Goal: Navigation & Orientation: Go to known website

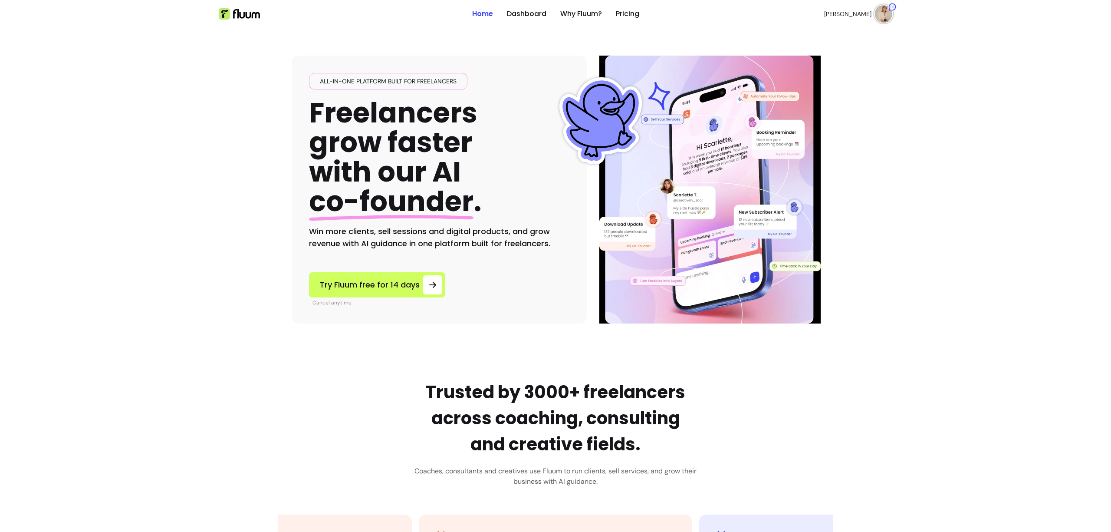
scroll to position [2, 0]
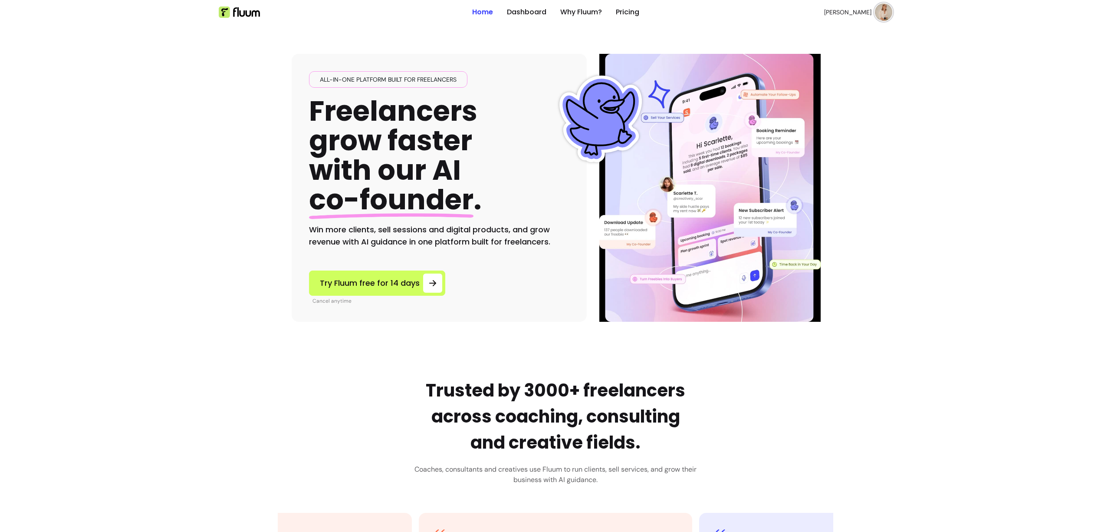
click at [880, 12] on img at bounding box center [883, 11] width 17 height 17
click at [835, 78] on span "Log Out" at bounding box center [849, 78] width 63 height 9
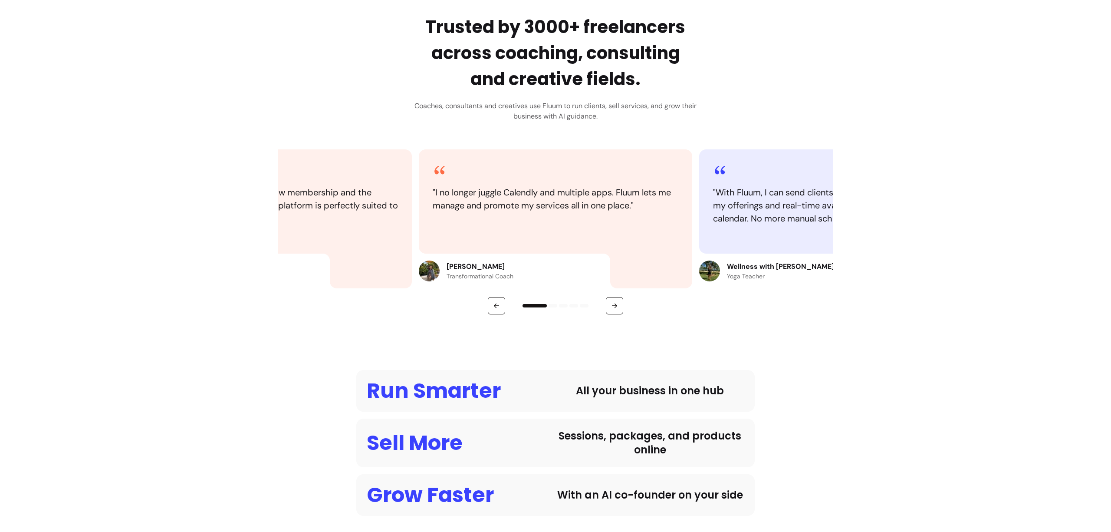
scroll to position [371, 0]
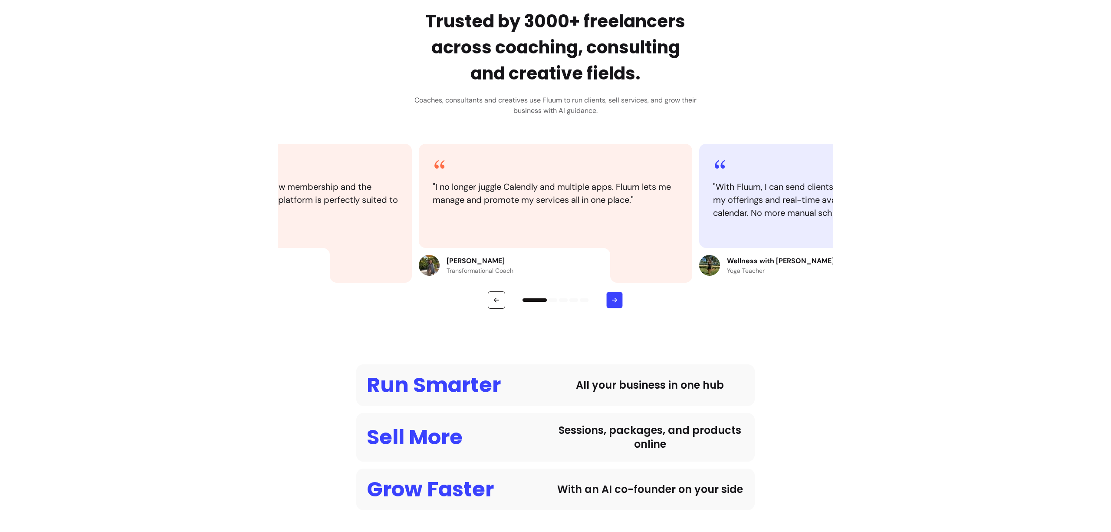
click at [615, 302] on icon "button" at bounding box center [616, 301] width 2 height 2
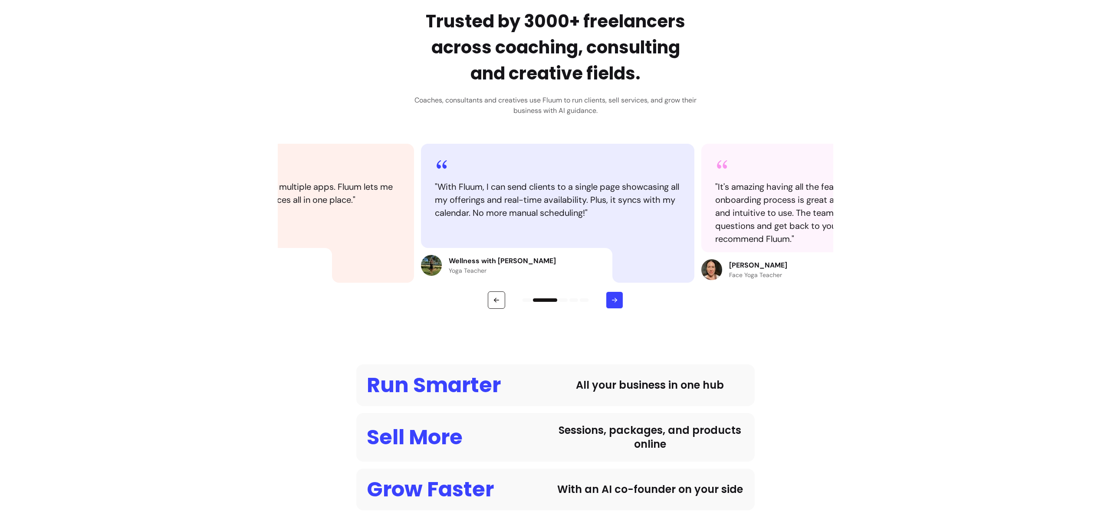
click at [612, 302] on icon "button" at bounding box center [615, 300] width 8 height 8
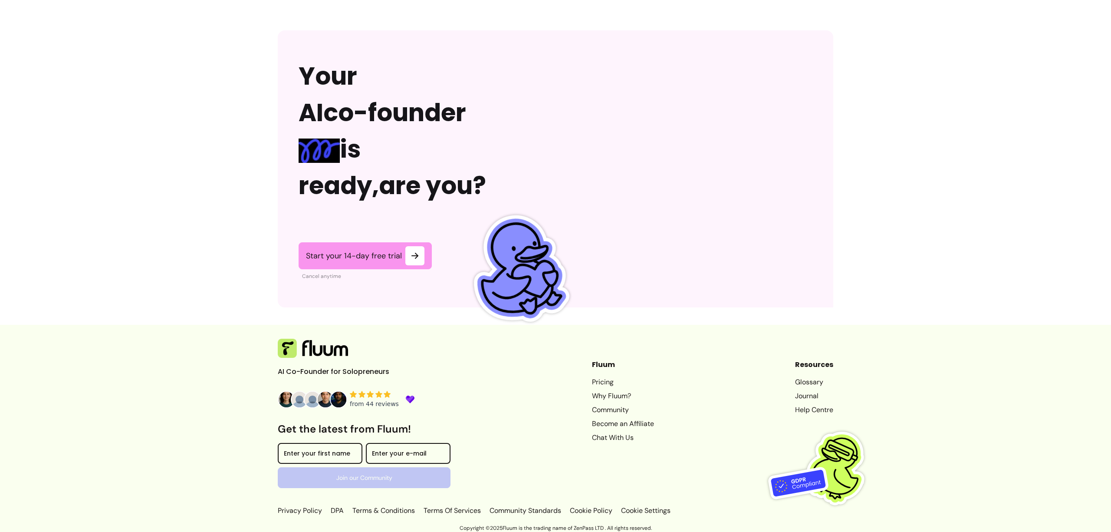
scroll to position [2016, 0]
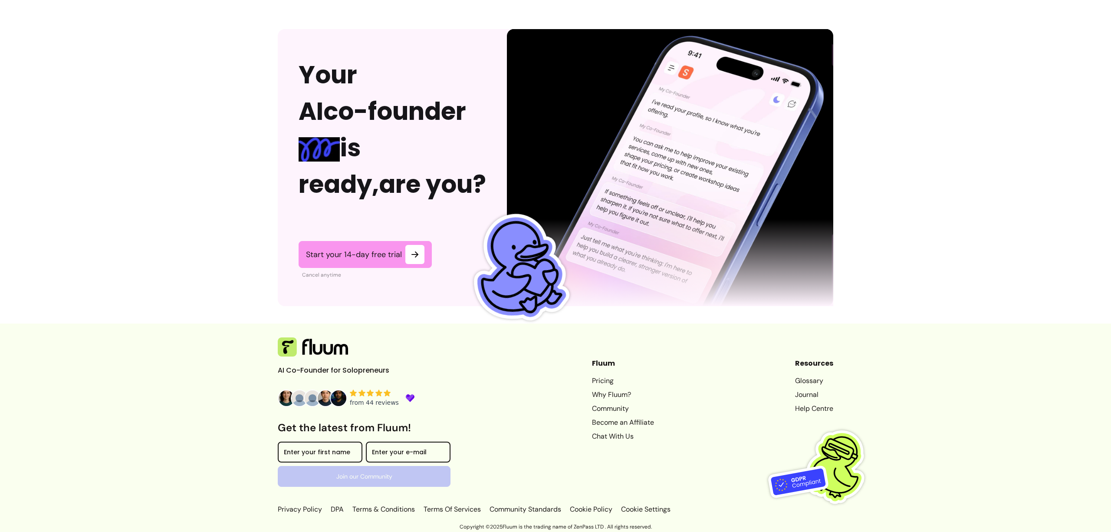
click at [373, 401] on div "from 44 reviews" at bounding box center [374, 402] width 49 height 9
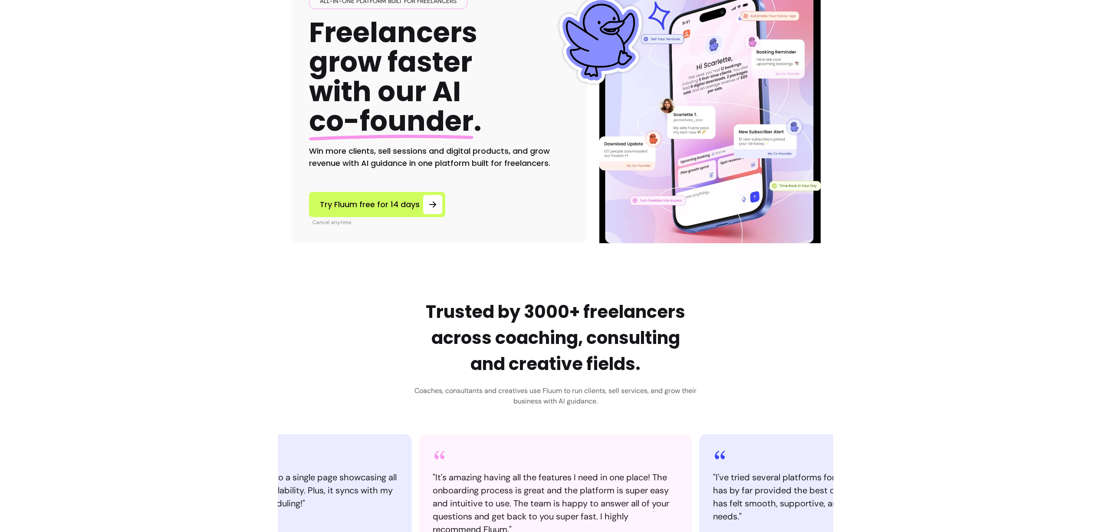
scroll to position [0, 0]
